Goal: Transaction & Acquisition: Purchase product/service

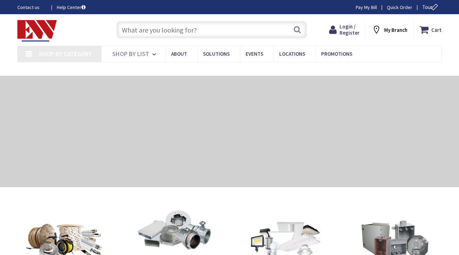
click at [246, 28] on input "text" at bounding box center [211, 29] width 190 height 17
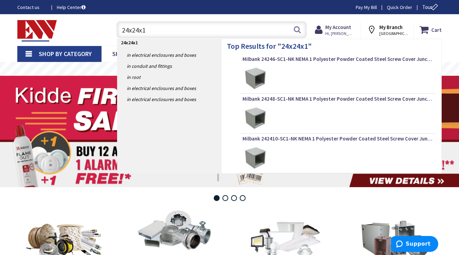
type input "24x24x10"
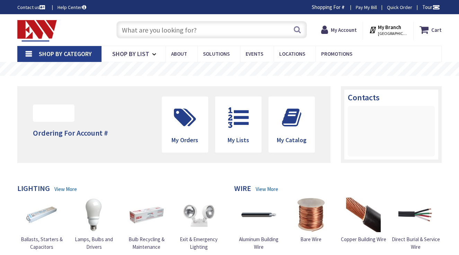
click at [229, 31] on input "text" at bounding box center [211, 29] width 190 height 17
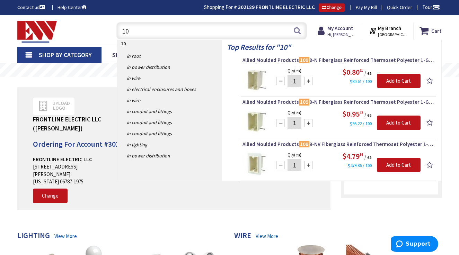
type input "1"
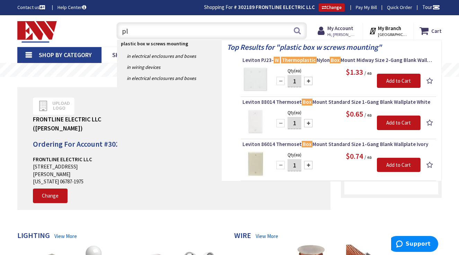
type input "p"
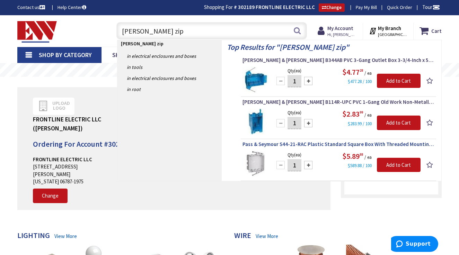
type input "carlon zip"
click at [332, 144] on span "Pass & Seymour S44-21-RAC Plastic Standard Square Box With Threaded Mounting Ho…" at bounding box center [338, 144] width 192 height 7
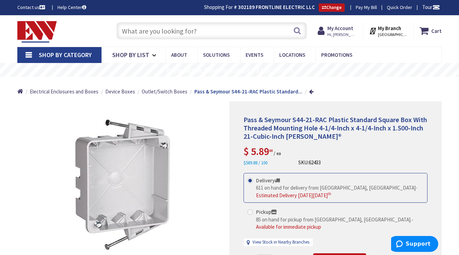
click at [205, 30] on input "text" at bounding box center [211, 30] width 190 height 17
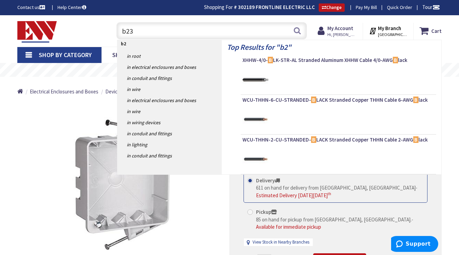
type input "b232"
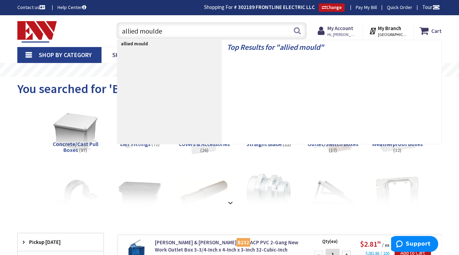
type input "allied moulded"
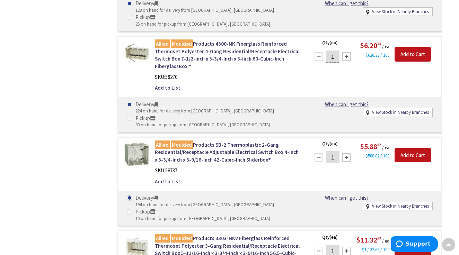
scroll to position [3298, 0]
click at [228, 141] on link "Allied Moulded Products SB-2 Thermoplastic 2-Gang Residential/Receptacle Adjust…" at bounding box center [228, 152] width 147 height 22
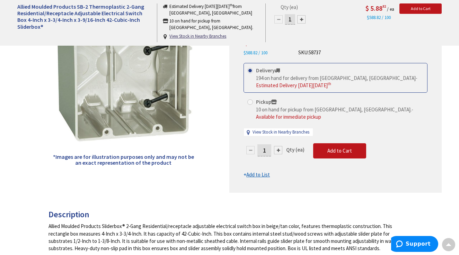
scroll to position [114, 0]
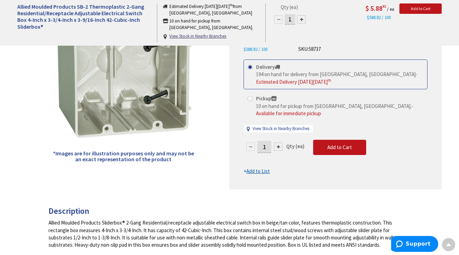
click at [268, 141] on input "1" at bounding box center [264, 147] width 14 height 12
type input "30"
click at [336, 137] on form "This product is Discontinued Delivery 194 on hand for delivery from Middletown,…" at bounding box center [335, 118] width 184 height 116
click at [338, 142] on button "Add to Cart" at bounding box center [339, 147] width 53 height 15
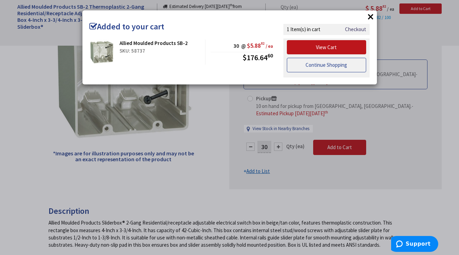
click at [320, 65] on link "Continue Shopping" at bounding box center [327, 65] width 80 height 15
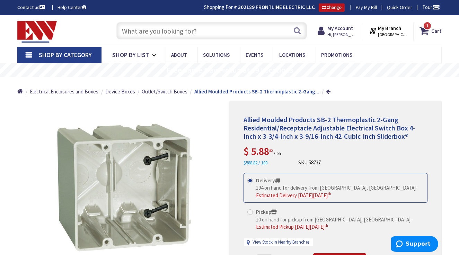
scroll to position [0, 0]
click at [197, 26] on input "text" at bounding box center [211, 30] width 190 height 17
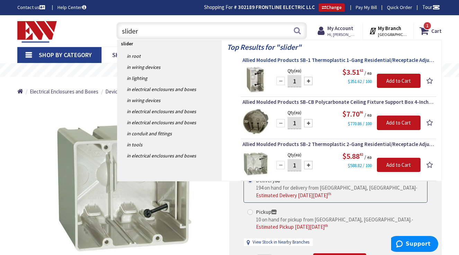
type input "slider"
click at [320, 58] on span "Allied Moulded Products SB-1 Thermoplastic 1-Gang Residential/Receptacle Adjust…" at bounding box center [338, 60] width 192 height 7
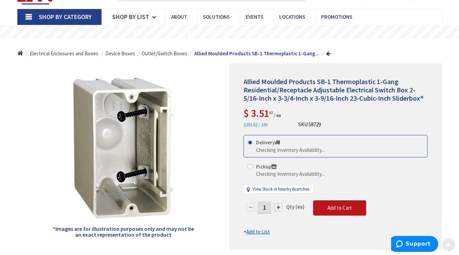
scroll to position [39, 0]
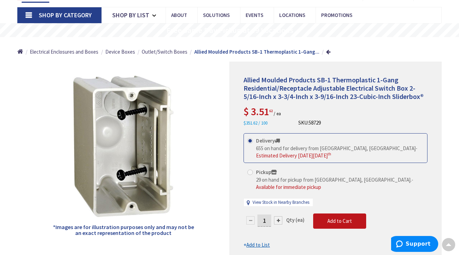
click at [266, 215] on input "1" at bounding box center [264, 221] width 14 height 12
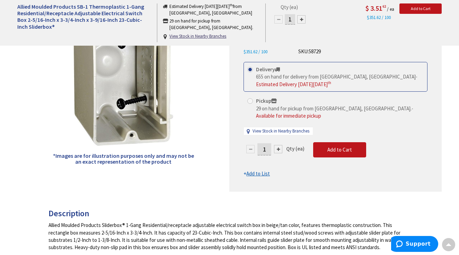
scroll to position [108, 0]
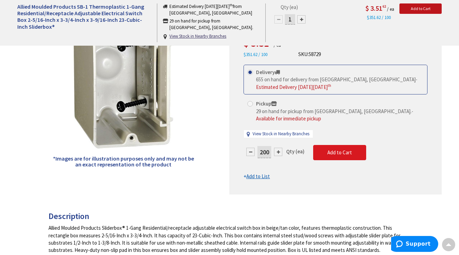
type input "200"
click at [337, 142] on form "This product is Discontinued Delivery 655 on hand for delivery from Middletown,…" at bounding box center [335, 123] width 184 height 116
click at [335, 150] on span "Add to Cart" at bounding box center [339, 152] width 25 height 7
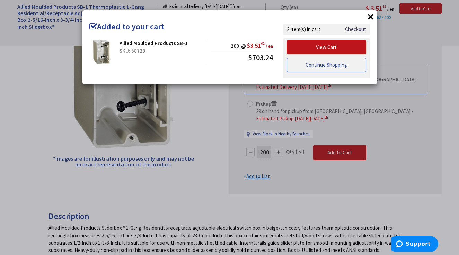
click at [327, 61] on link "Continue Shopping" at bounding box center [327, 65] width 80 height 15
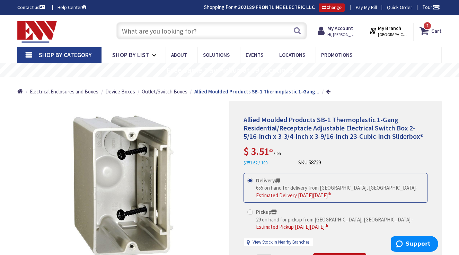
scroll to position [0, 0]
click at [164, 29] on input "text" at bounding box center [211, 30] width 190 height 17
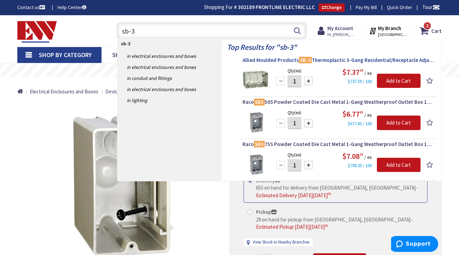
type input "sb-3"
click at [335, 61] on span "Allied Moulded Products SB-3 Thermoplastic 3-Gang Residential/Receptacle Adjust…" at bounding box center [338, 60] width 192 height 7
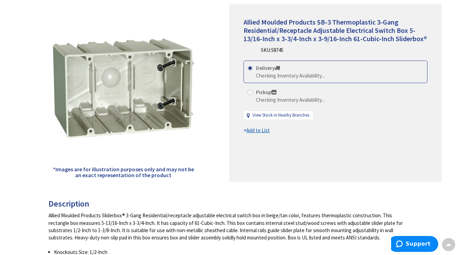
scroll to position [22, 0]
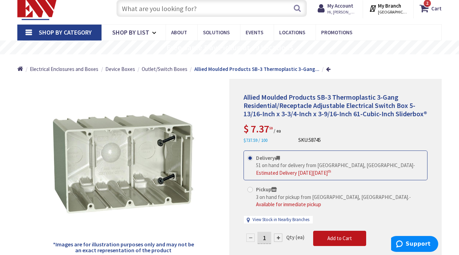
click at [267, 232] on input "1" at bounding box center [264, 238] width 14 height 12
type input "12"
click at [338, 226] on form "This product is Discontinued Delivery 51 on hand for delivery from Middletown, …" at bounding box center [335, 209] width 184 height 116
click at [338, 226] on div "Delivery 51 on hand for delivery from Middletown, CT - Estimated Delivery on Tu…" at bounding box center [335, 191] width 184 height 80
click at [336, 235] on span "Add to Cart" at bounding box center [339, 238] width 25 height 7
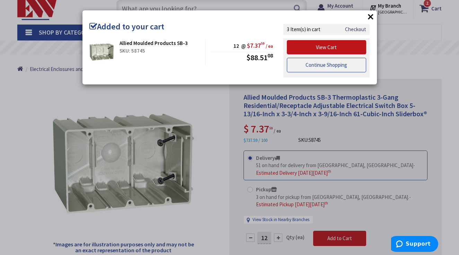
click at [327, 64] on link "Continue Shopping" at bounding box center [327, 65] width 80 height 15
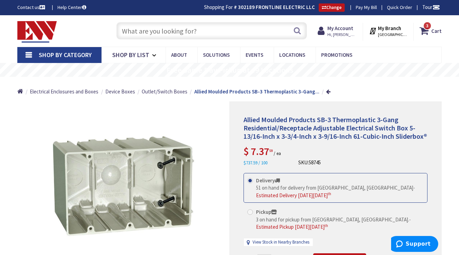
scroll to position [0, 0]
click at [180, 33] on input "text" at bounding box center [211, 30] width 190 height 17
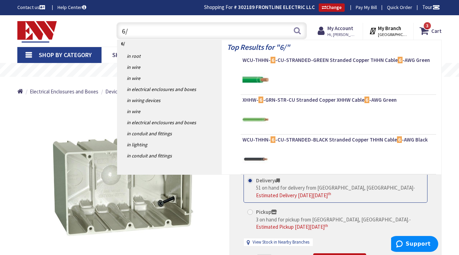
type input "6/2"
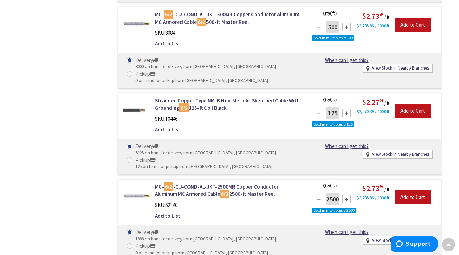
scroll to position [601, 0]
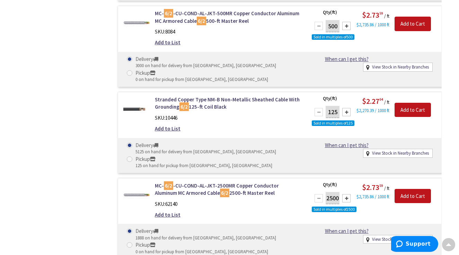
click at [346, 108] on div at bounding box center [346, 112] width 8 height 8
type input "625"
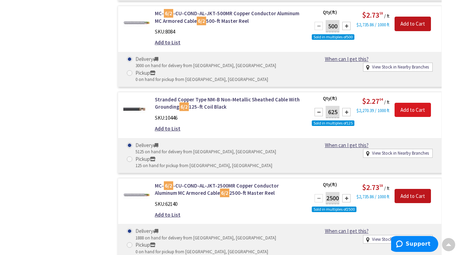
click at [412, 103] on input "Add to Cart" at bounding box center [412, 110] width 36 height 15
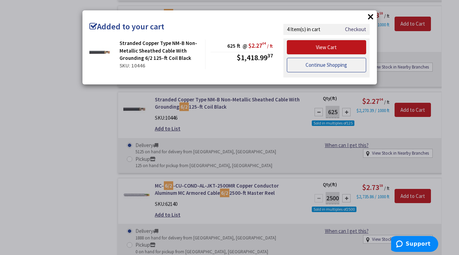
click at [331, 64] on link "Continue Shopping" at bounding box center [327, 65] width 80 height 15
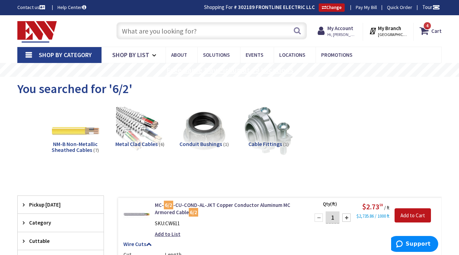
scroll to position [0, 0]
click at [227, 29] on input "text" at bounding box center [211, 30] width 190 height 17
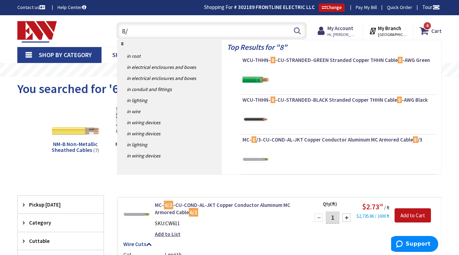
type input "8/2"
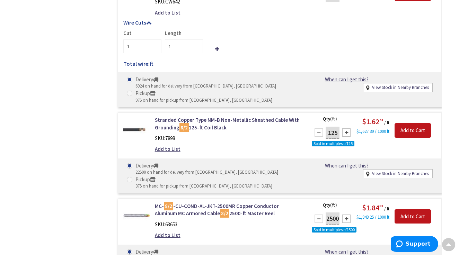
scroll to position [504, 0]
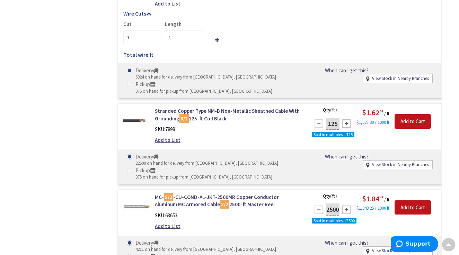
click at [347, 119] on div at bounding box center [346, 123] width 8 height 8
type input "625"
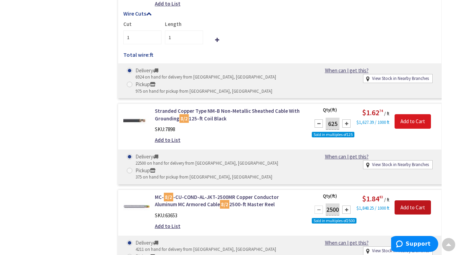
click at [410, 114] on input "Add to Cart" at bounding box center [412, 121] width 36 height 15
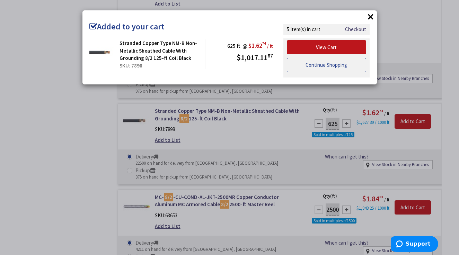
click at [326, 62] on link "Continue Shopping" at bounding box center [327, 65] width 80 height 15
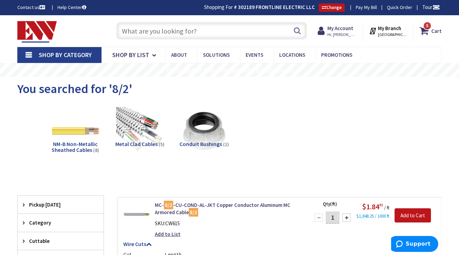
scroll to position [0, 0]
click at [173, 32] on input "text" at bounding box center [211, 30] width 190 height 17
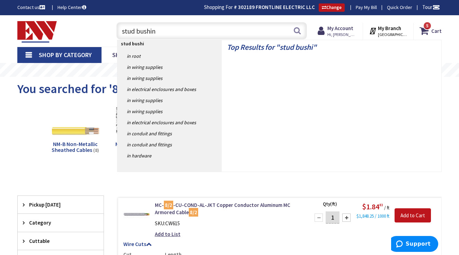
type input "stud bushing"
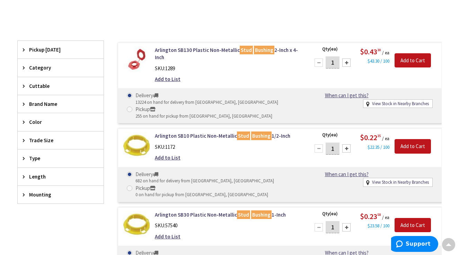
scroll to position [154, 0]
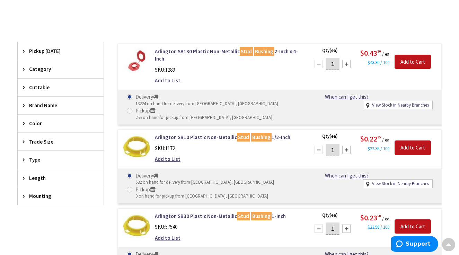
click at [335, 63] on input "1" at bounding box center [332, 64] width 14 height 12
type input "500"
click at [409, 56] on input "Add to Cart" at bounding box center [412, 62] width 36 height 15
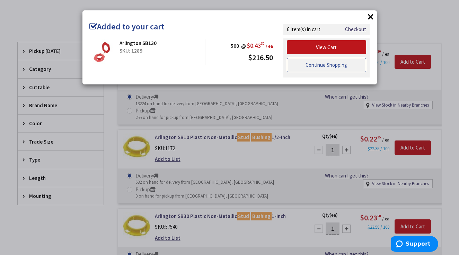
click at [318, 61] on link "Continue Shopping" at bounding box center [327, 65] width 80 height 15
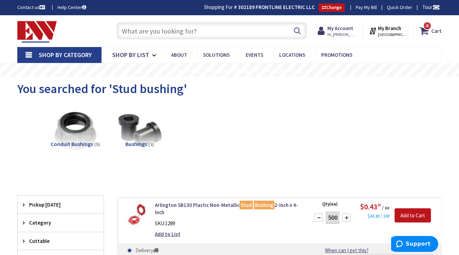
scroll to position [0, 0]
click at [207, 29] on input "text" at bounding box center [211, 30] width 190 height 17
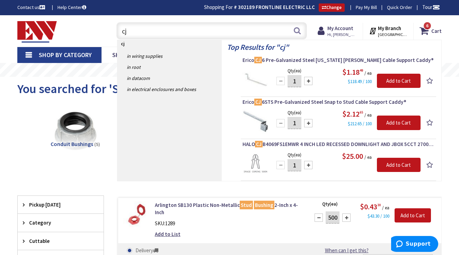
type input "cj"
click at [297, 80] on input "1" at bounding box center [294, 81] width 14 height 12
type input "300"
click at [394, 80] on input "Add to Cart" at bounding box center [398, 81] width 44 height 15
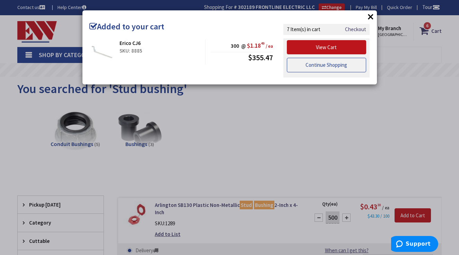
click at [326, 66] on link "Continue Shopping" at bounding box center [327, 65] width 80 height 15
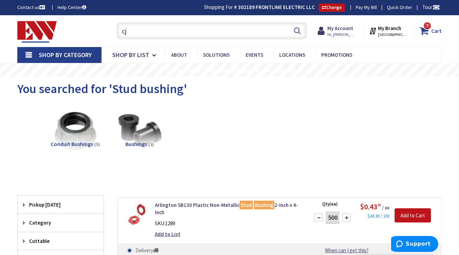
click at [426, 28] on span "7" at bounding box center [427, 26] width 2 height 6
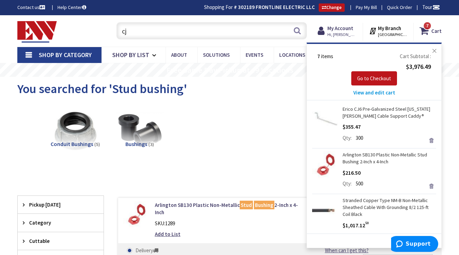
click at [435, 50] on button "Close" at bounding box center [434, 51] width 14 height 14
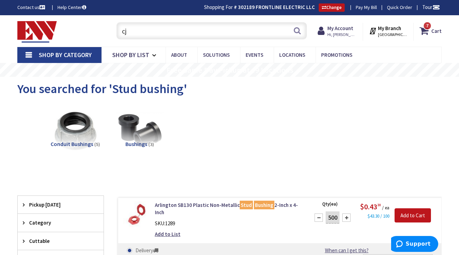
click at [194, 30] on input "cj" at bounding box center [211, 30] width 190 height 17
type input "c"
type input "sb"
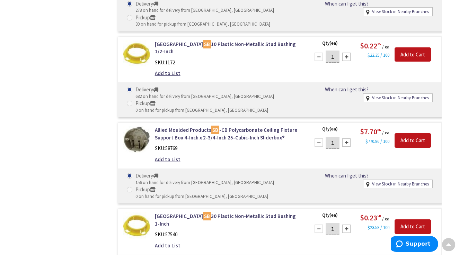
scroll to position [628, 0]
click at [335, 136] on input "1" at bounding box center [332, 142] width 14 height 12
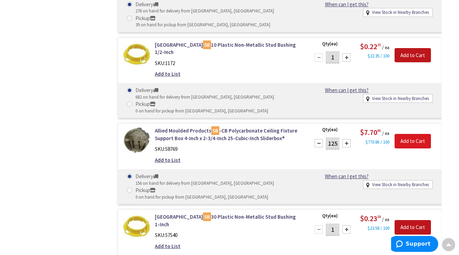
type input "125"
click at [411, 134] on input "Add to Cart" at bounding box center [412, 141] width 36 height 15
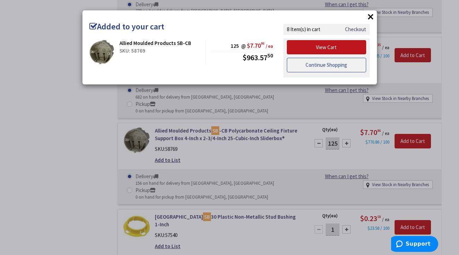
click at [315, 64] on link "Continue Shopping" at bounding box center [327, 65] width 80 height 15
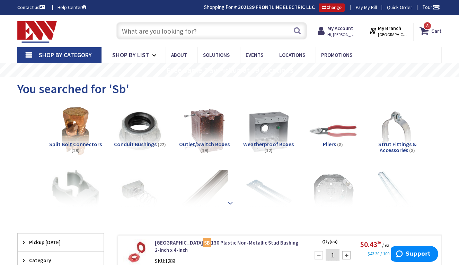
scroll to position [0, 0]
